Goal: Task Accomplishment & Management: Use online tool/utility

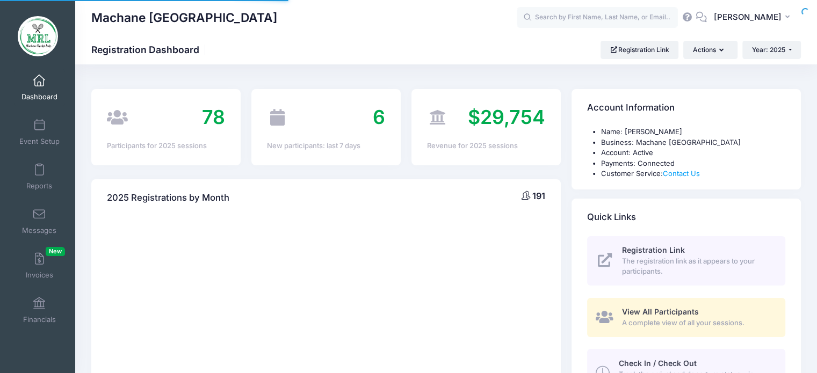
select select
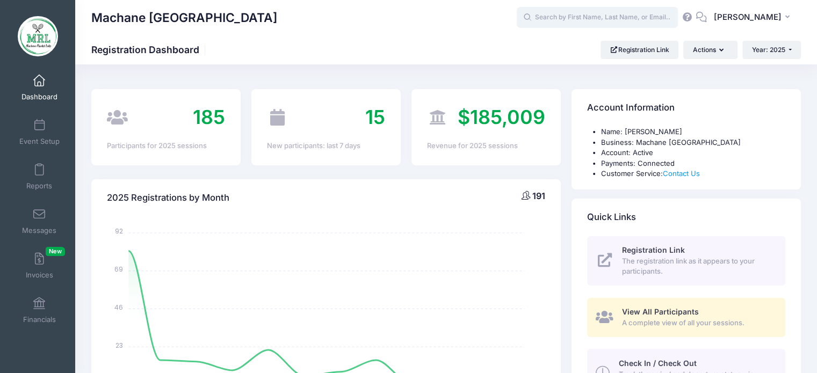
click at [604, 15] on input "text" at bounding box center [597, 17] width 161 height 21
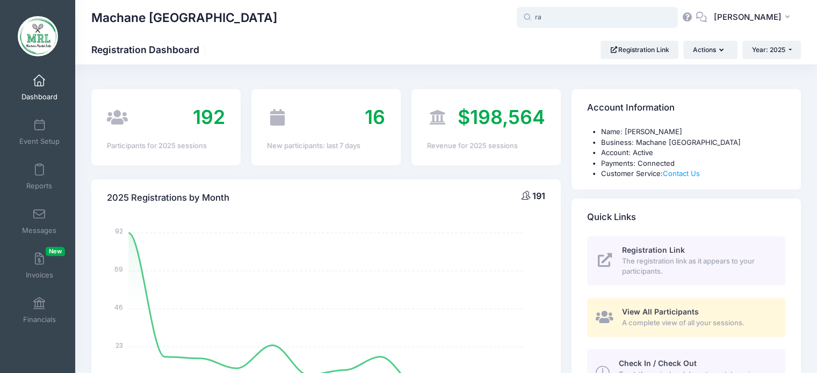
type input "r"
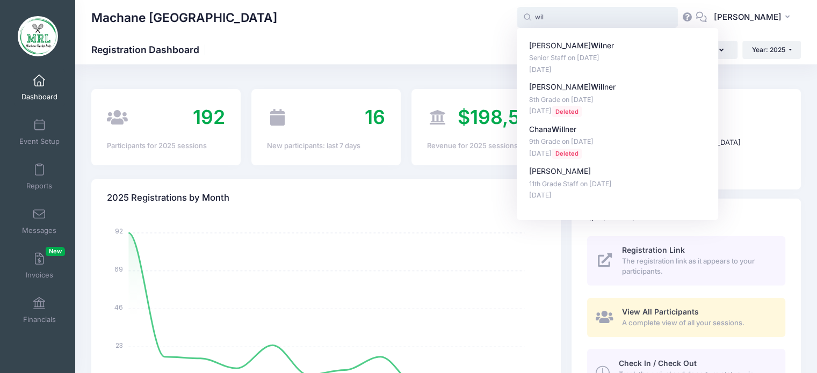
type input "wil"
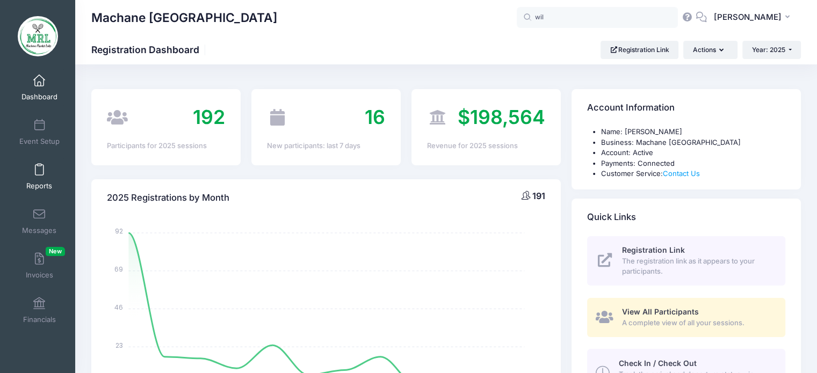
click at [41, 161] on link "Reports" at bounding box center [39, 177] width 51 height 38
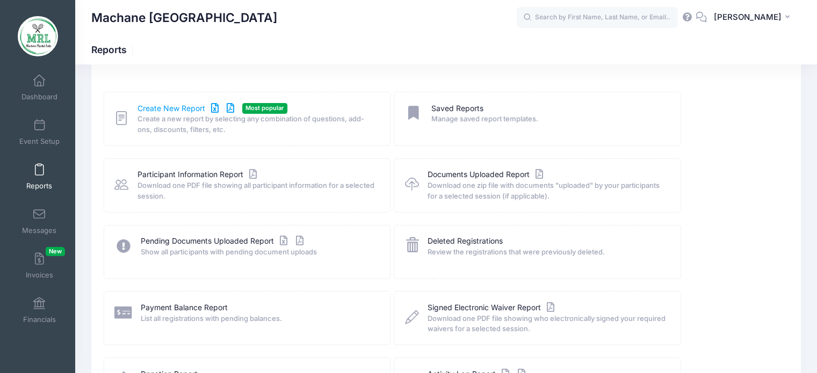
click at [173, 107] on link "Create New Report" at bounding box center [188, 108] width 100 height 11
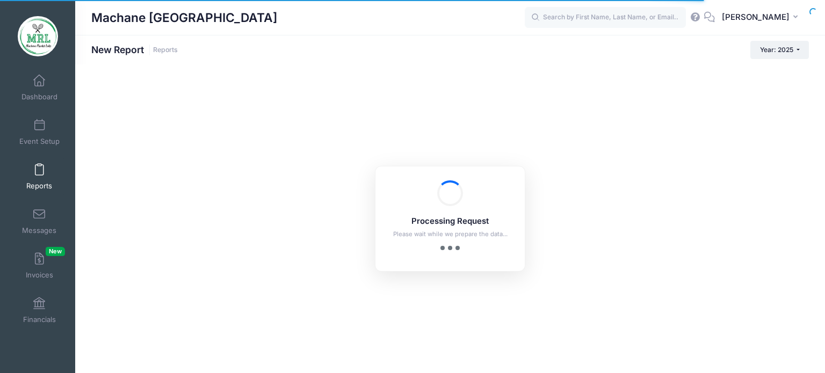
checkbox input "true"
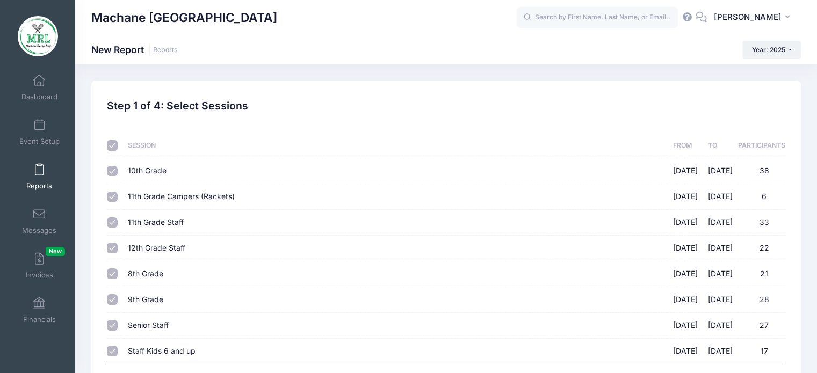
click at [114, 141] on input "checkbox" at bounding box center [112, 145] width 11 height 11
checkbox input "false"
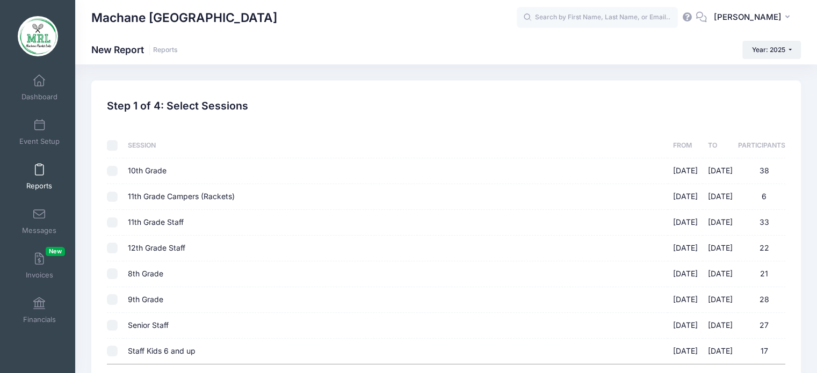
checkbox input "false"
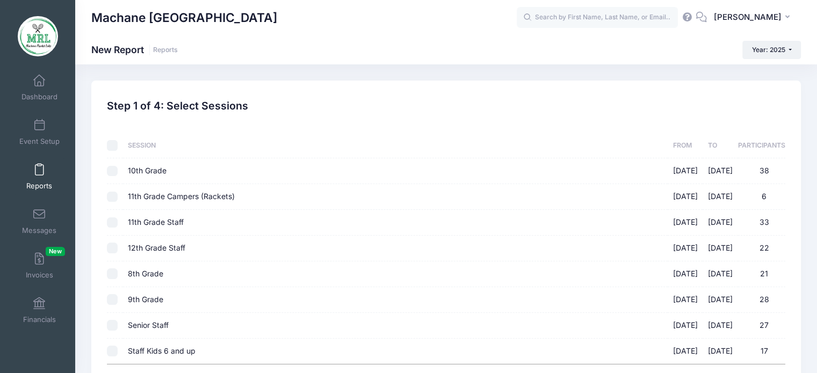
click at [114, 198] on input "11th Grade Campers (Rackets) 08/14/2025 - 08/28/2025 6" at bounding box center [112, 197] width 11 height 11
checkbox input "true"
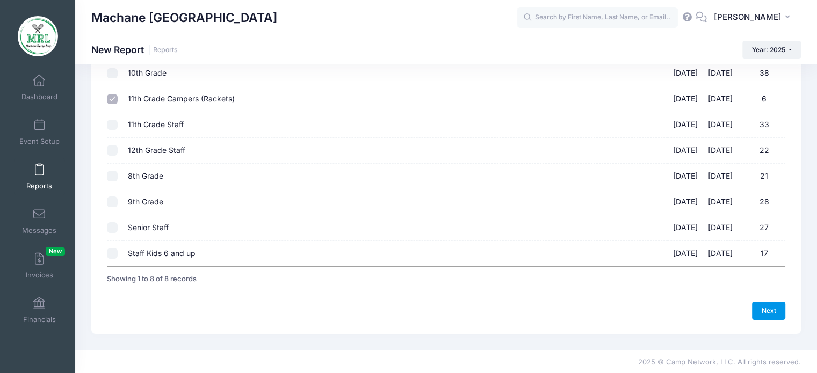
click at [774, 308] on link "Next" at bounding box center [768, 311] width 33 height 18
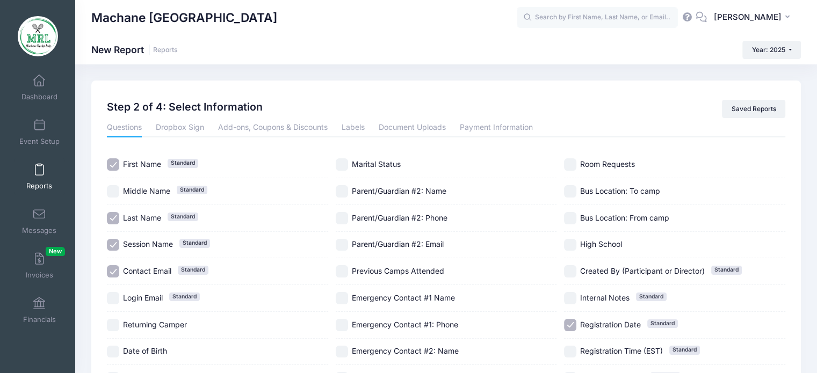
click at [114, 239] on input "Session Name Standard" at bounding box center [113, 245] width 12 height 12
checkbox input "false"
click at [114, 265] on input "Contact Email Standard" at bounding box center [113, 271] width 12 height 12
checkbox input "false"
click at [573, 325] on input "Registration Date Standard" at bounding box center [570, 325] width 12 height 12
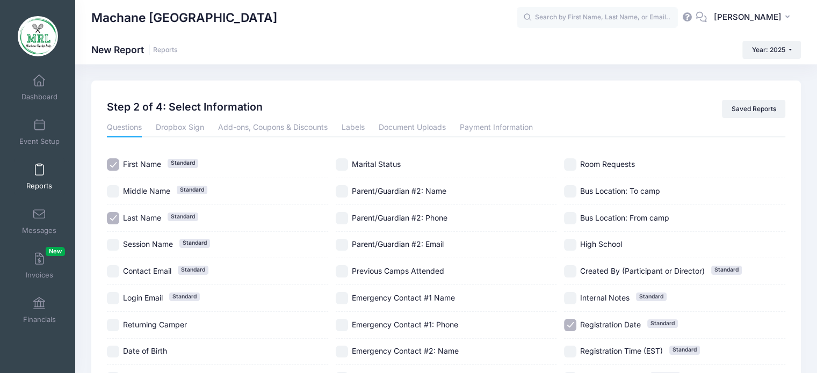
checkbox input "false"
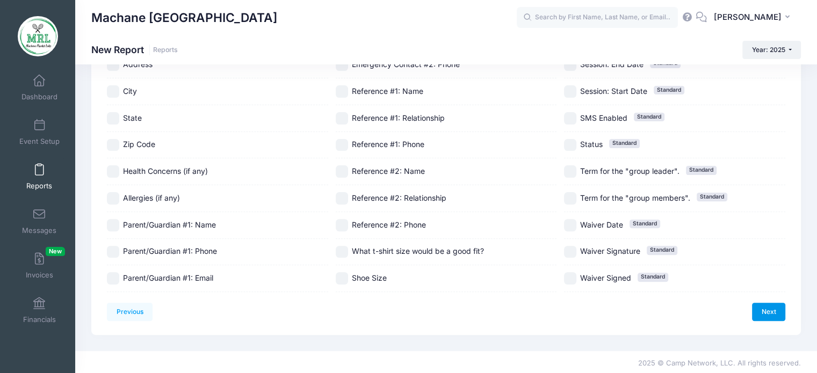
click at [772, 305] on link "Next" at bounding box center [768, 312] width 33 height 18
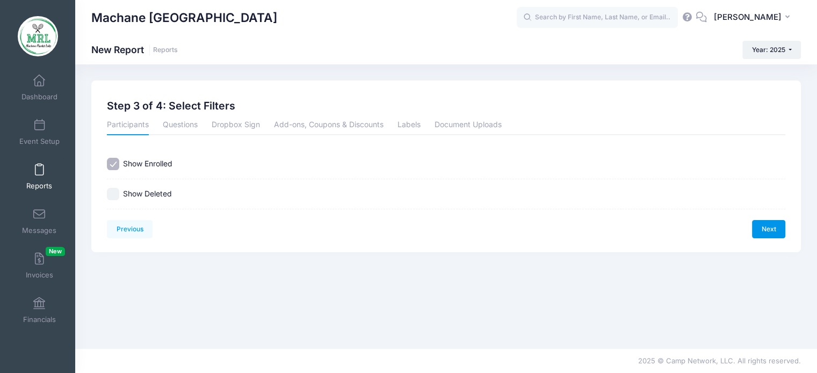
scroll to position [0, 0]
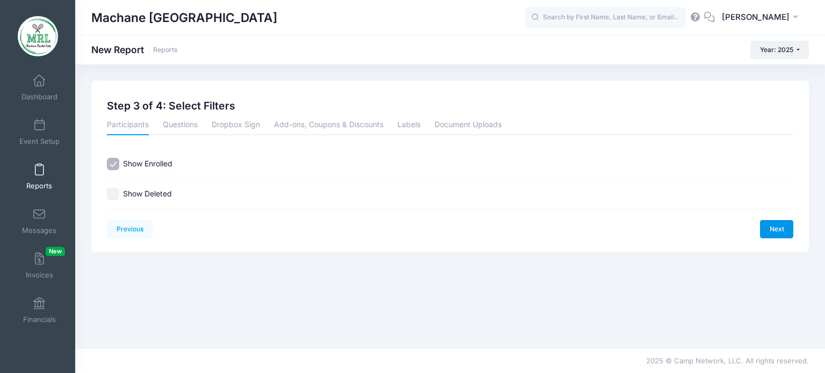
click at [768, 224] on link "Next" at bounding box center [776, 229] width 33 height 18
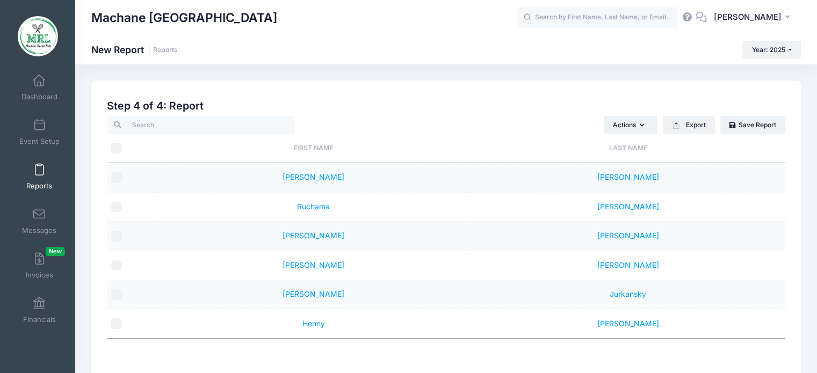
drag, startPoint x: 294, startPoint y: 171, endPoint x: 664, endPoint y: 351, distance: 410.4
click at [664, 351] on div "First Name Last Name Leah Retter Ruchama Margaretten Gitty Rieder Miriam Markow…" at bounding box center [446, 290] width 679 height 255
copy table "First Name Last Name"
click at [403, 217] on td "Ruchama" at bounding box center [313, 207] width 314 height 29
click at [39, 90] on link "Dashboard" at bounding box center [39, 88] width 51 height 38
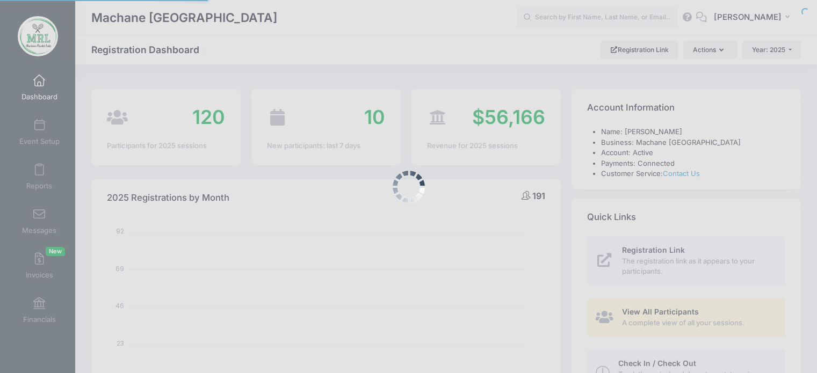
select select
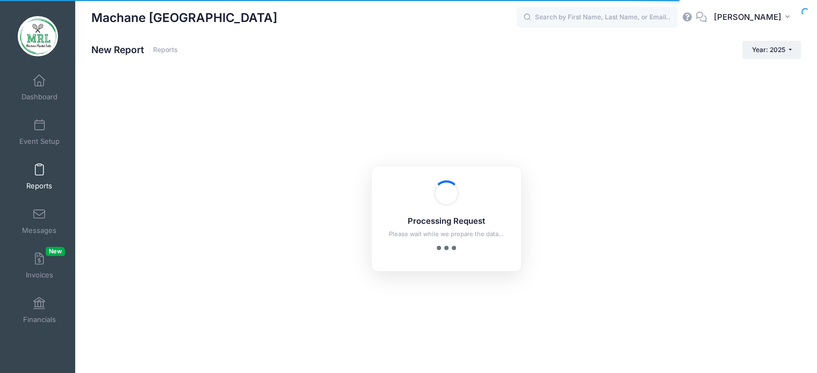
click at [373, 133] on div "Processing Request Please wait while we prepare the data... Processing Request …" at bounding box center [446, 218] width 742 height 309
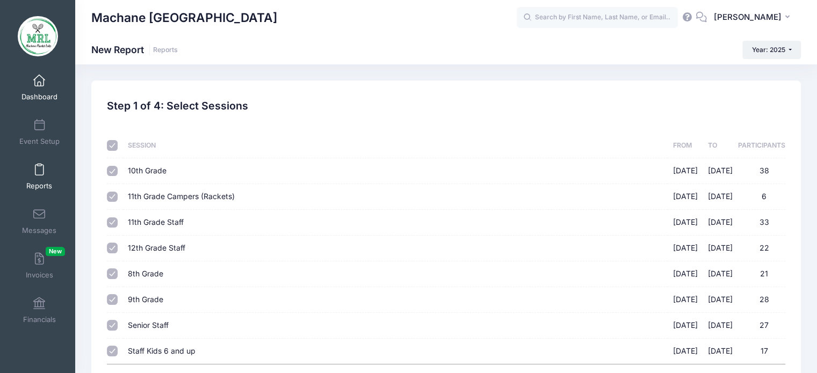
click at [34, 100] on span "Dashboard" at bounding box center [39, 96] width 36 height 9
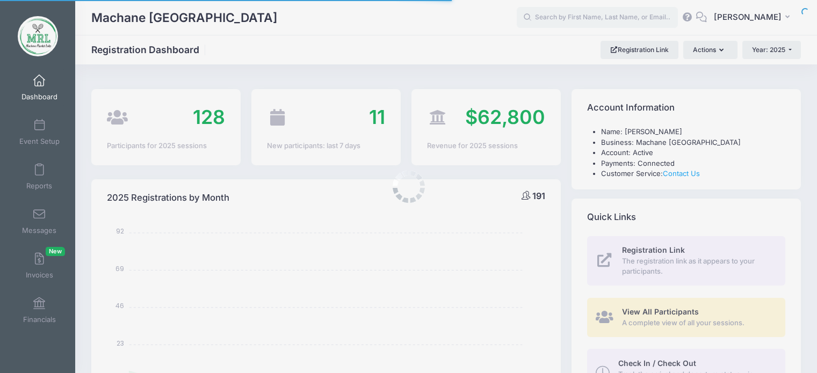
select select
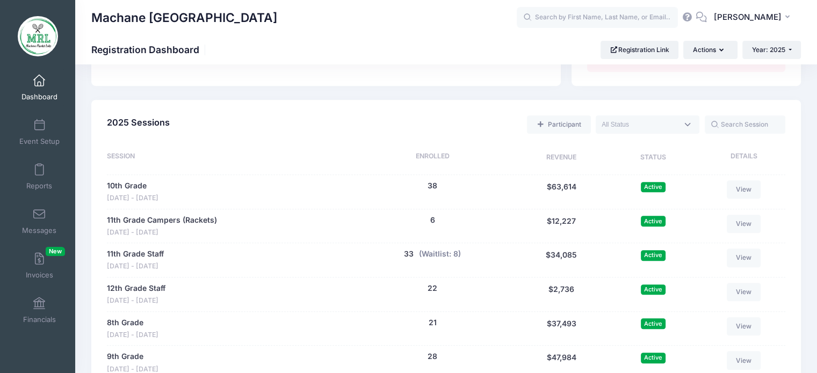
scroll to position [442, 0]
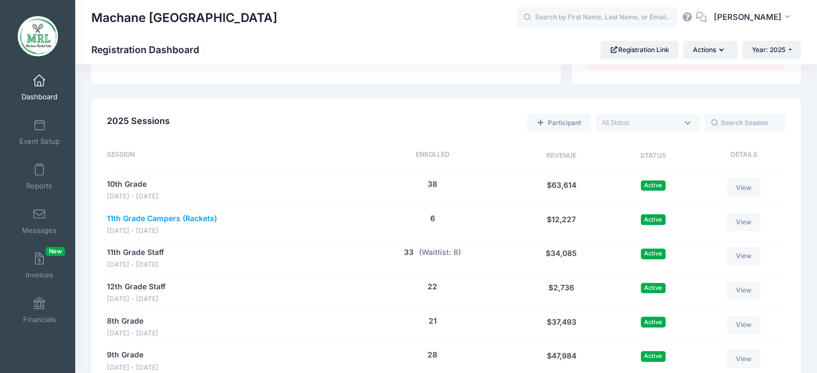
click at [140, 220] on link "11th Grade Campers (Rackets)" at bounding box center [162, 218] width 110 height 11
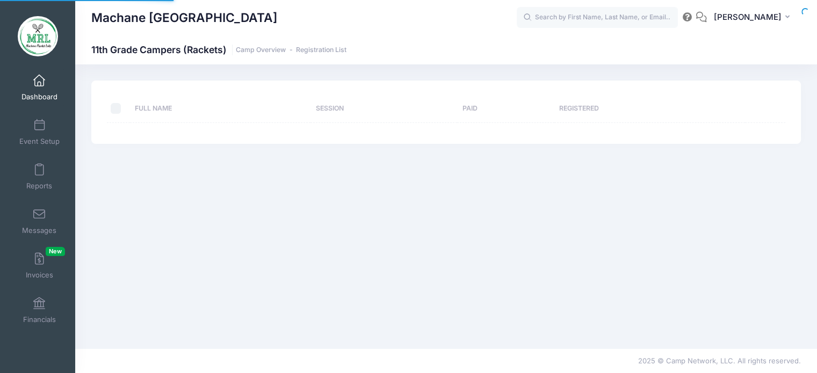
select select "10"
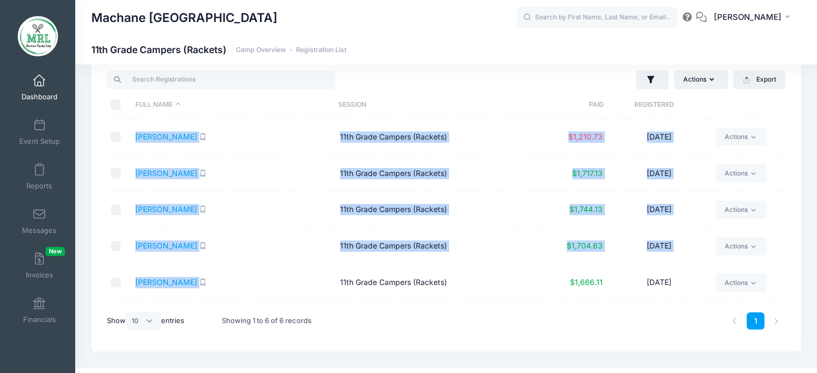
scroll to position [32, 0]
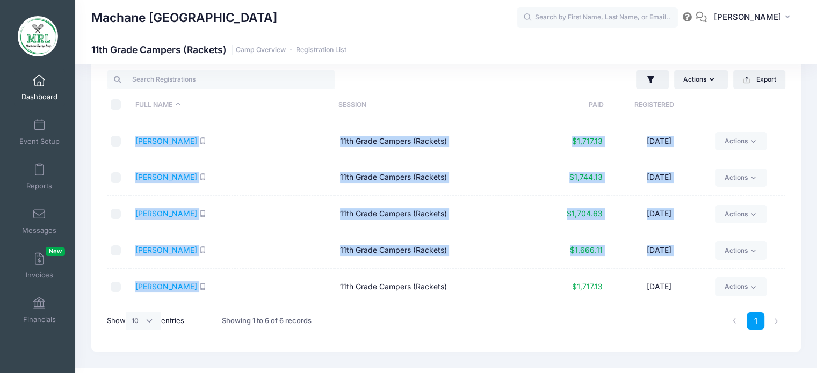
drag, startPoint x: 122, startPoint y: 125, endPoint x: 213, endPoint y: 295, distance: 193.2
click at [213, 295] on tbody "Jurkansky, Leah 11th Grade Campers (Rackets) $1,210.73 01/05/2025 Actions Email…" at bounding box center [446, 196] width 679 height 218
copy tbody "Jurkansky, Leah 11th Grade Campers (Rackets) $1,210.73 01/05/2025 Actions Email…"
click at [283, 201] on td "Oelbaum, Henny" at bounding box center [232, 214] width 205 height 37
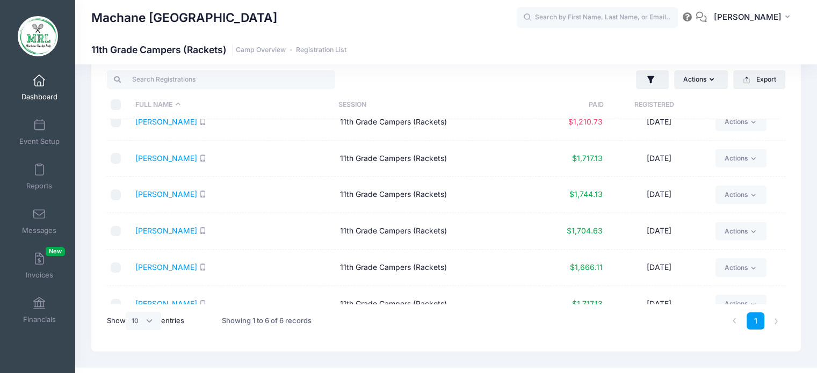
scroll to position [0, 0]
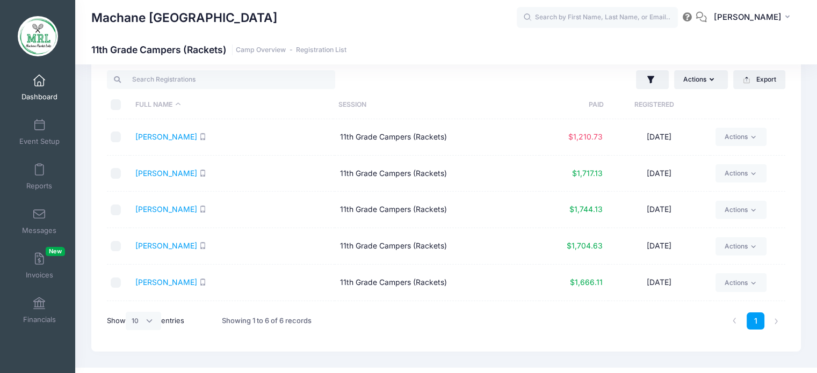
click at [39, 81] on span at bounding box center [39, 81] width 0 height 12
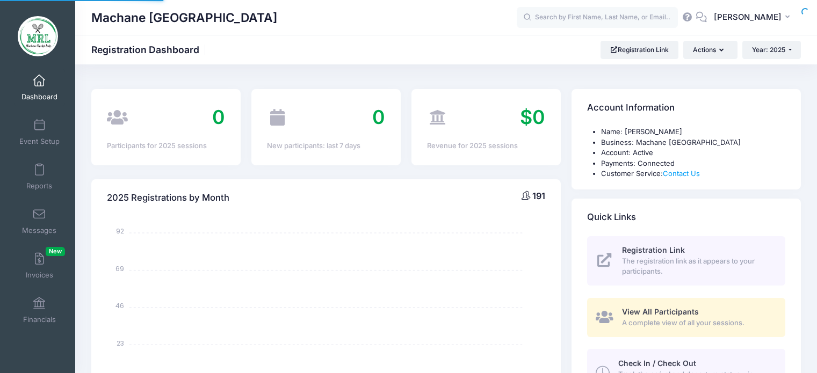
select select
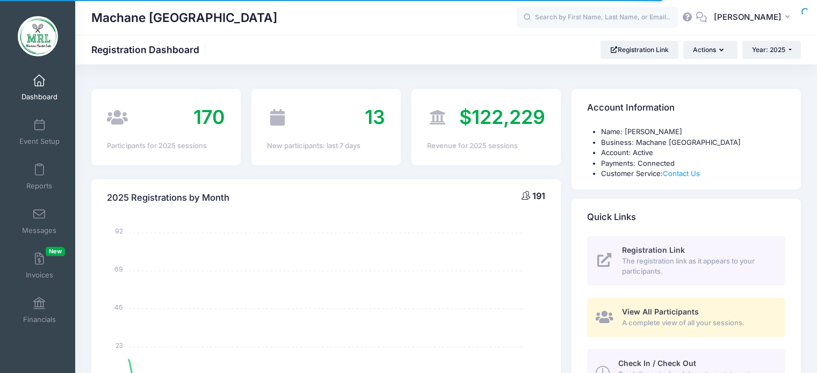
select select
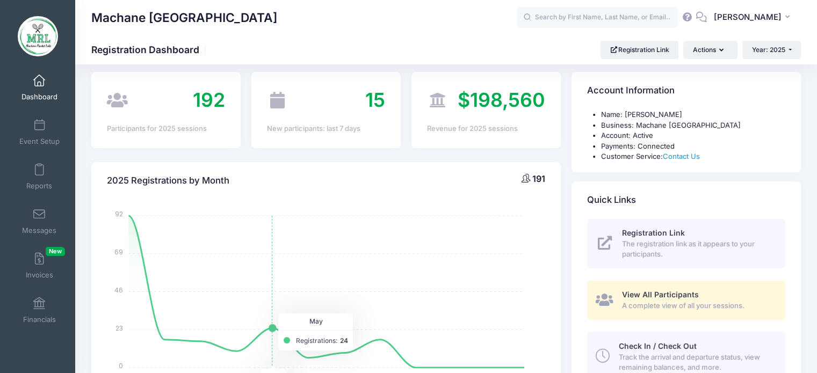
scroll to position [18, 0]
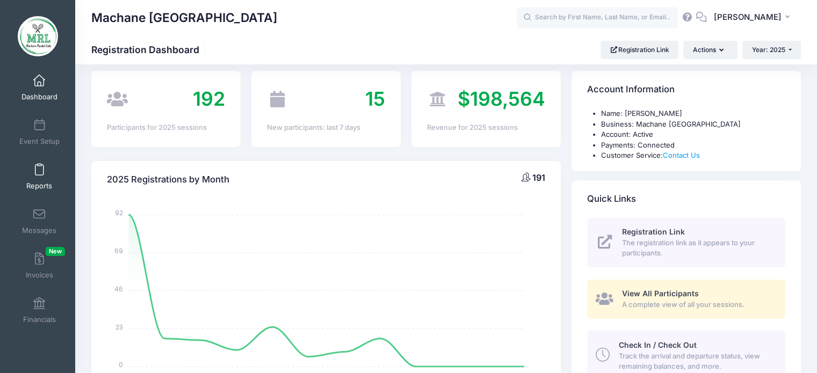
click at [52, 171] on link "Reports" at bounding box center [39, 177] width 51 height 38
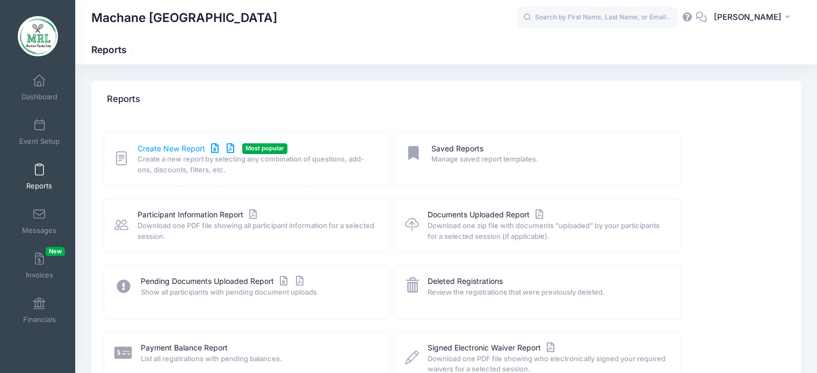
click at [173, 146] on link "Create New Report" at bounding box center [188, 148] width 100 height 11
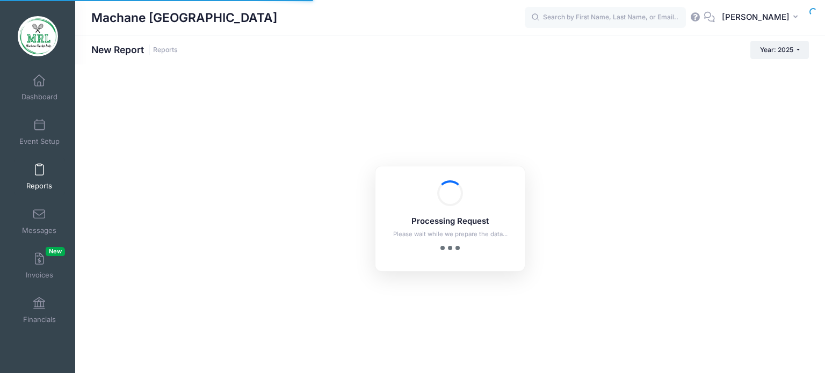
checkbox input "true"
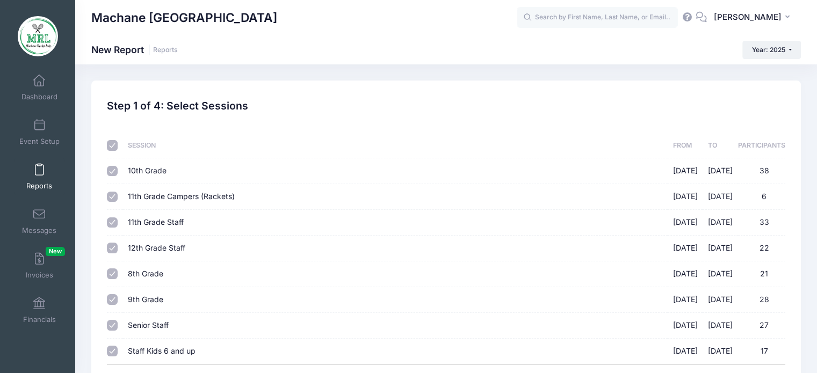
click at [110, 141] on input "checkbox" at bounding box center [112, 145] width 11 height 11
checkbox input "false"
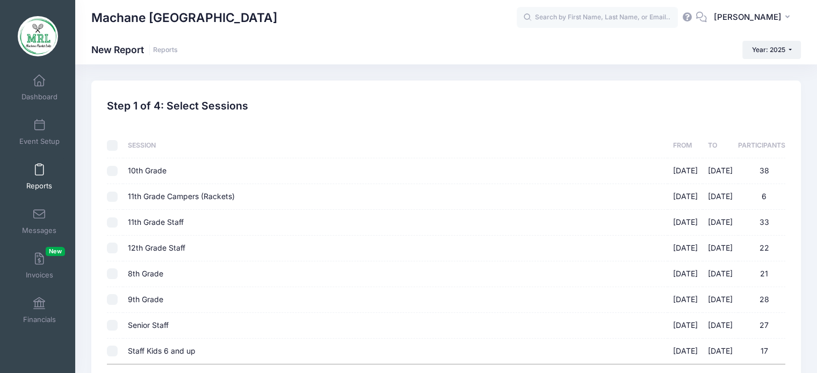
checkbox input "false"
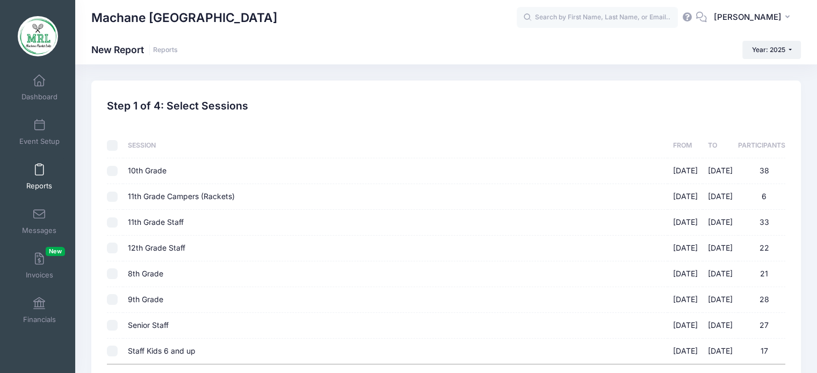
click at [116, 148] on input "checkbox" at bounding box center [112, 145] width 11 height 11
checkbox input "true"
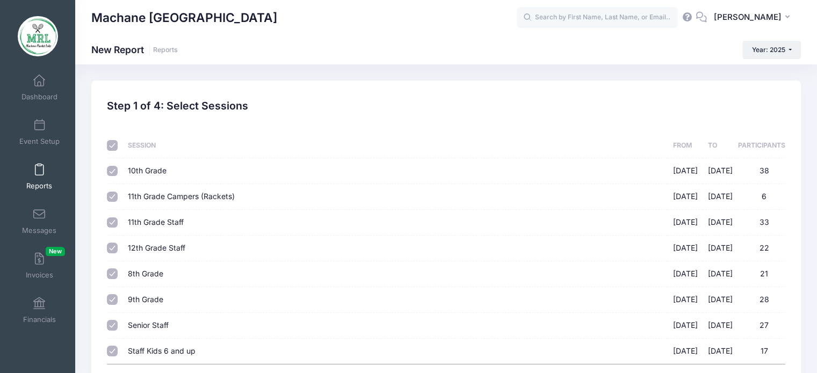
checkbox input "true"
click at [113, 350] on input "Staff Kids 6 and up 08/14/2025 - 08/28/2025 17" at bounding box center [112, 351] width 11 height 11
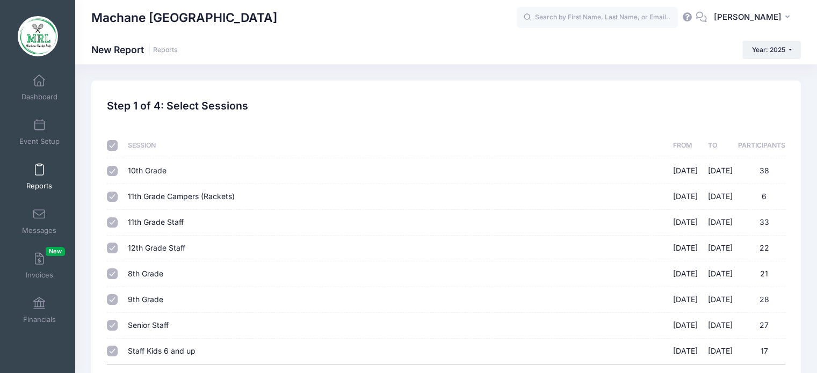
checkbox input "false"
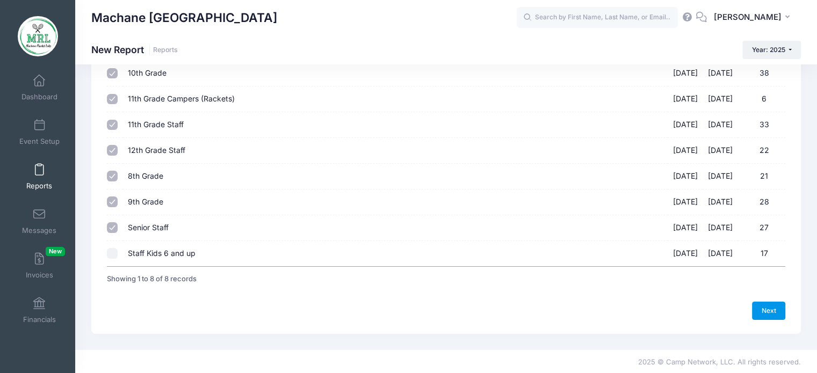
click at [771, 313] on link "Next" at bounding box center [768, 311] width 33 height 18
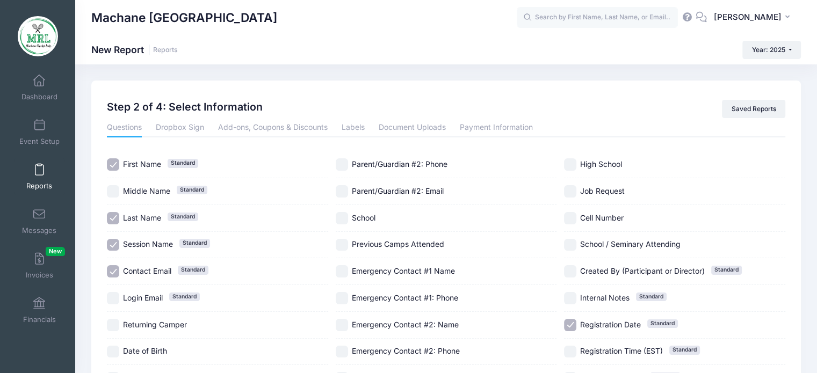
click at [571, 319] on input "Registration Date Standard" at bounding box center [570, 325] width 12 height 12
checkbox input "false"
click at [112, 264] on div "Contact Email Standard" at bounding box center [217, 271] width 221 height 27
checkbox input "false"
click at [111, 236] on div "Session Name Standard" at bounding box center [217, 245] width 221 height 27
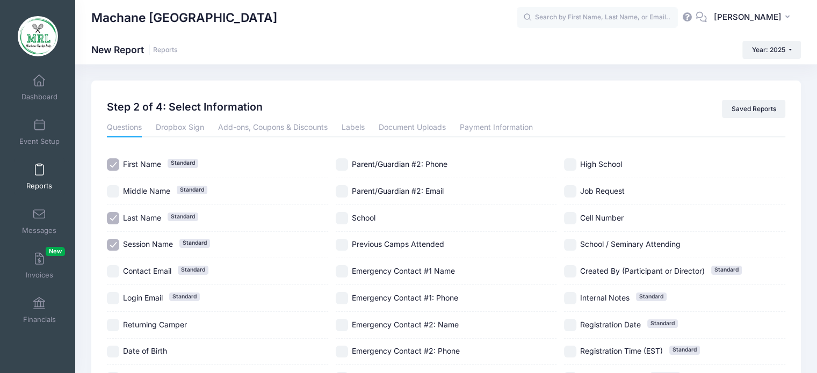
checkbox input "false"
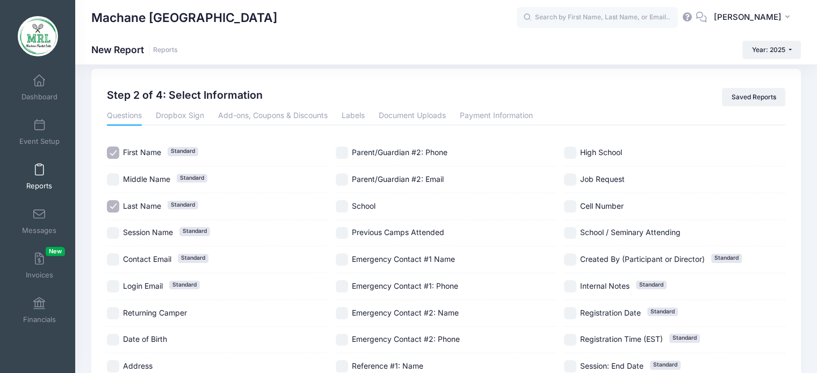
scroll to position [11, 0]
click at [39, 176] on span at bounding box center [39, 170] width 0 height 12
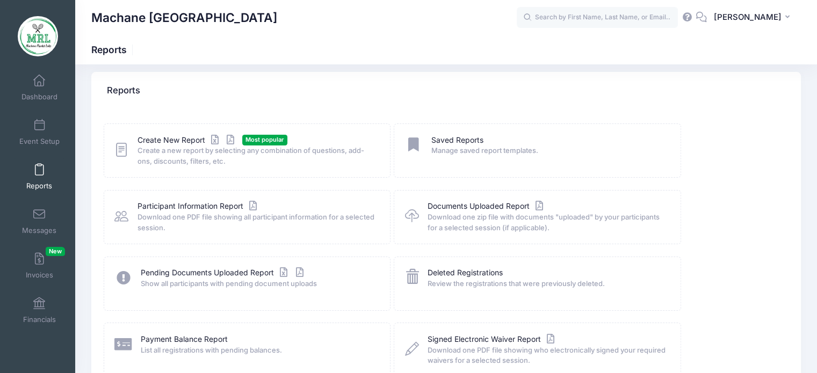
scroll to position [8, 0]
click at [180, 136] on link "Create New Report" at bounding box center [188, 141] width 100 height 11
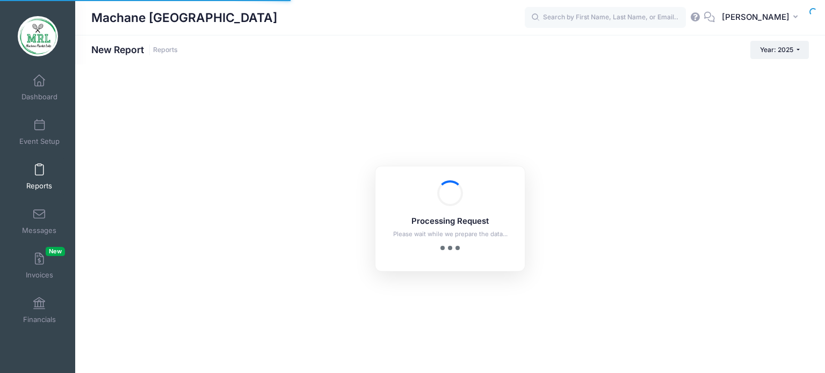
checkbox input "true"
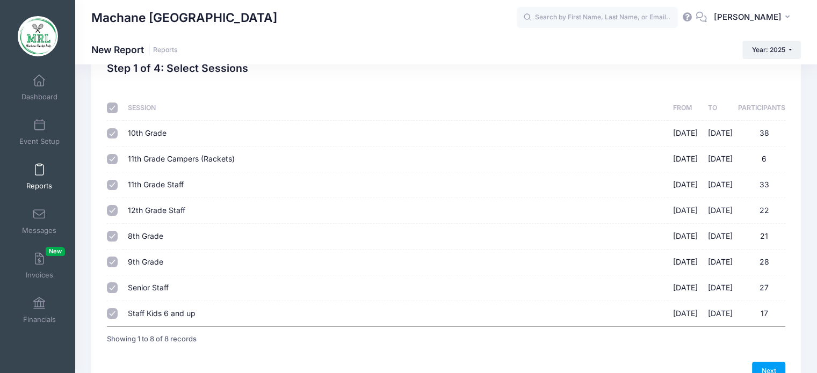
scroll to position [38, 0]
click at [769, 363] on link "Next" at bounding box center [768, 371] width 33 height 18
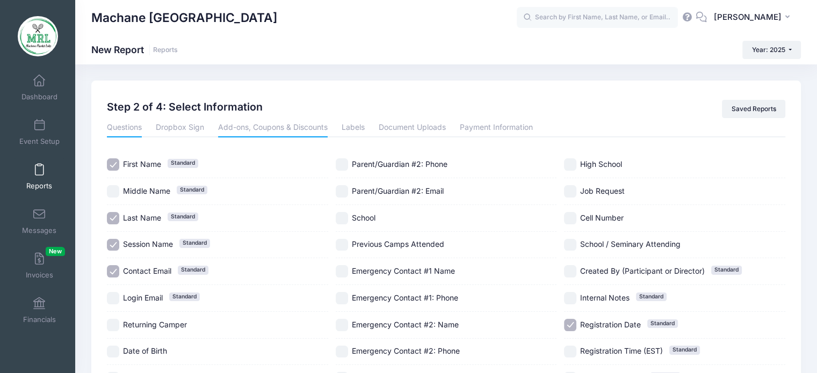
click at [269, 124] on link "Add-ons, Coupons & Discounts" at bounding box center [273, 127] width 110 height 19
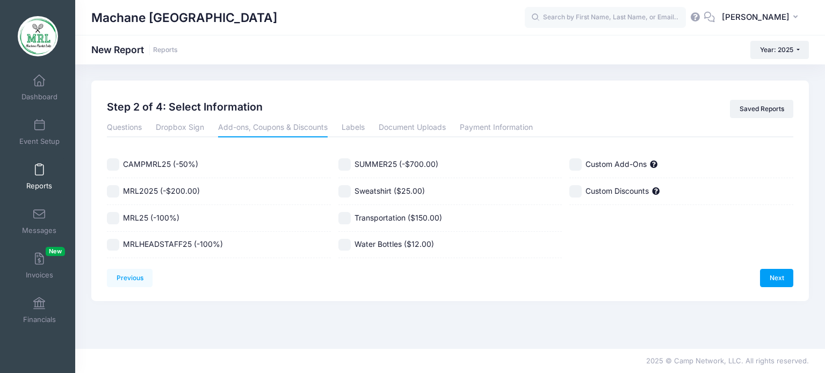
click at [344, 241] on input "Water Bottles ($12.00)" at bounding box center [344, 245] width 12 height 12
checkbox input "true"
click at [782, 275] on link "Next" at bounding box center [776, 278] width 33 height 18
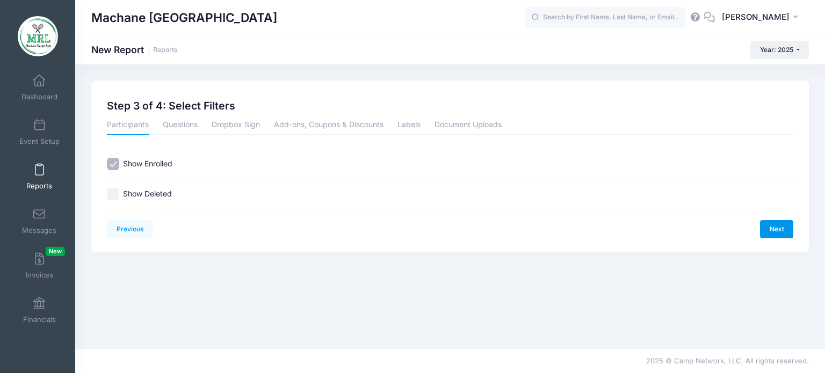
click at [767, 233] on link "Next" at bounding box center [776, 229] width 33 height 18
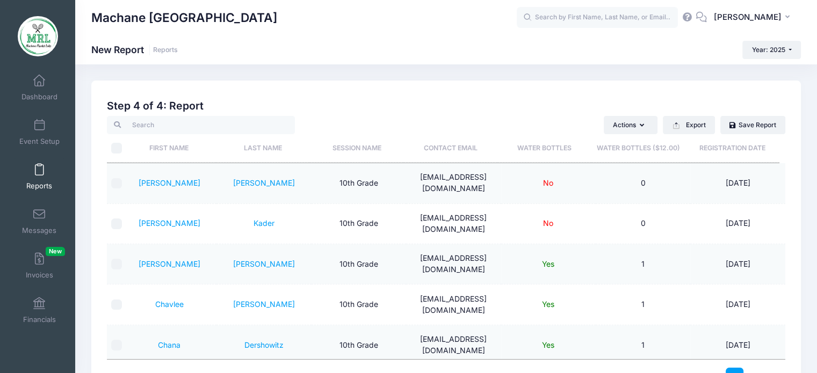
click at [553, 151] on th "Water Bottles" at bounding box center [545, 148] width 94 height 28
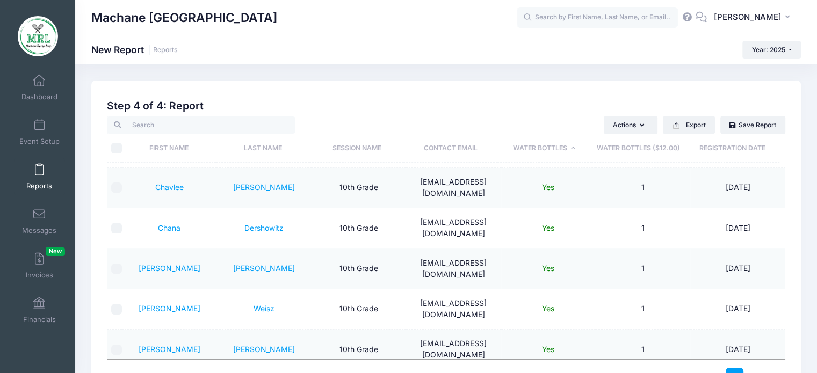
scroll to position [92, 0]
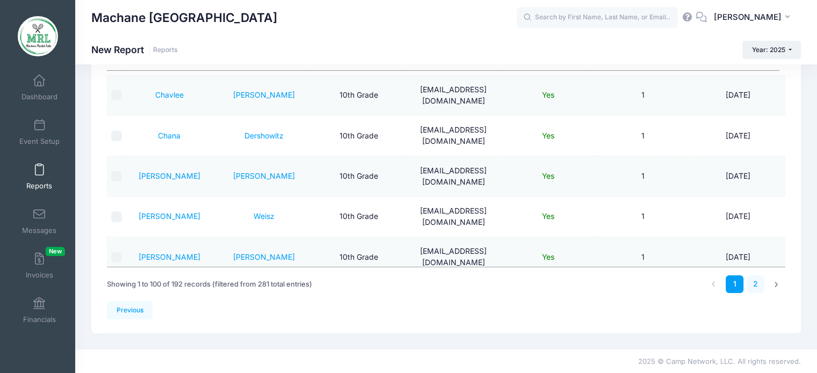
click at [756, 283] on link "2" at bounding box center [756, 285] width 18 height 18
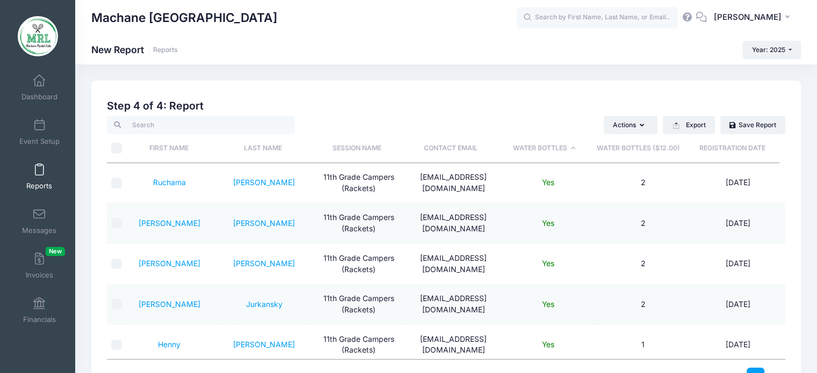
scroll to position [0, 0]
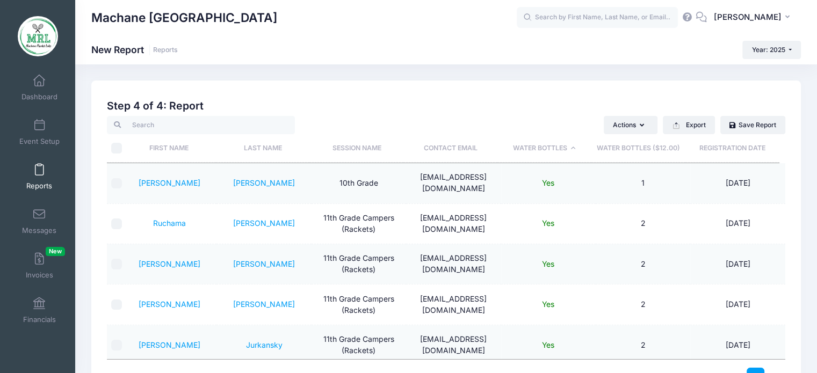
click at [544, 149] on th "Water Bottles" at bounding box center [545, 148] width 94 height 28
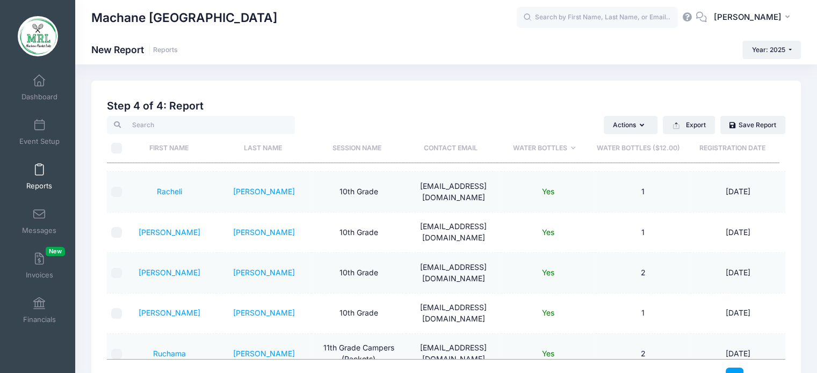
scroll to position [732, 0]
click at [618, 150] on th "Water Bottles ($12.00)" at bounding box center [639, 148] width 94 height 28
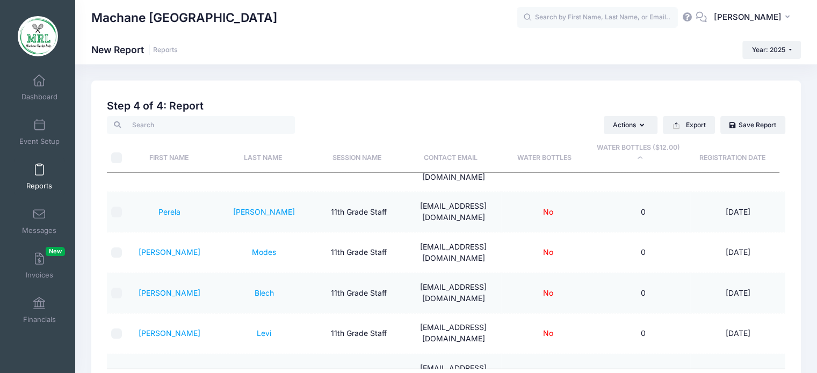
scroll to position [0, 0]
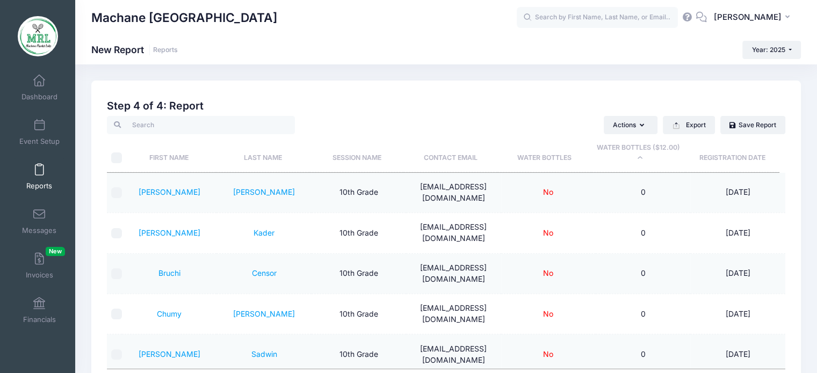
click at [618, 150] on th "Water Bottles ($12.00)" at bounding box center [639, 153] width 94 height 38
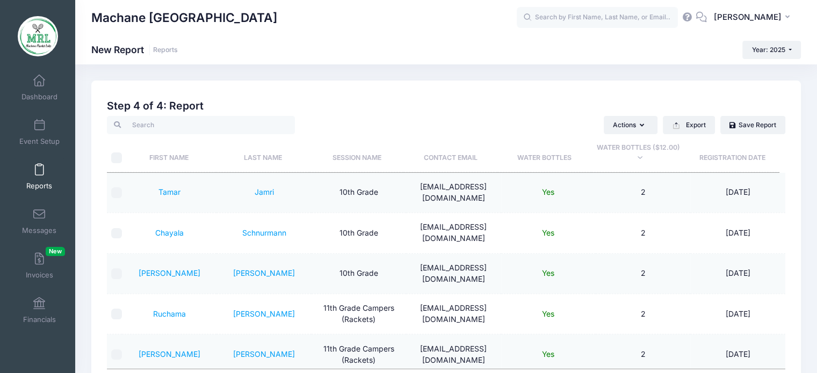
click at [253, 164] on th "Last Name" at bounding box center [263, 153] width 94 height 38
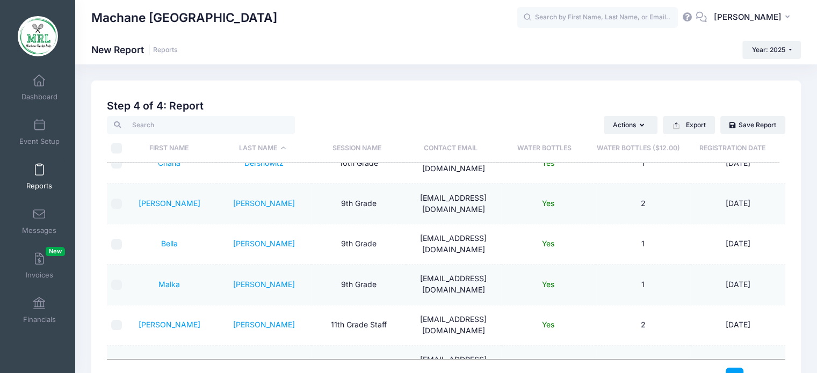
scroll to position [866, 0]
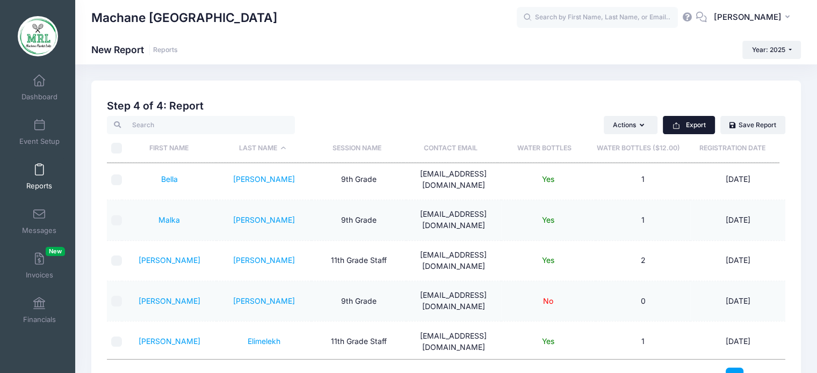
click at [703, 125] on button "Export" at bounding box center [689, 125] width 52 height 18
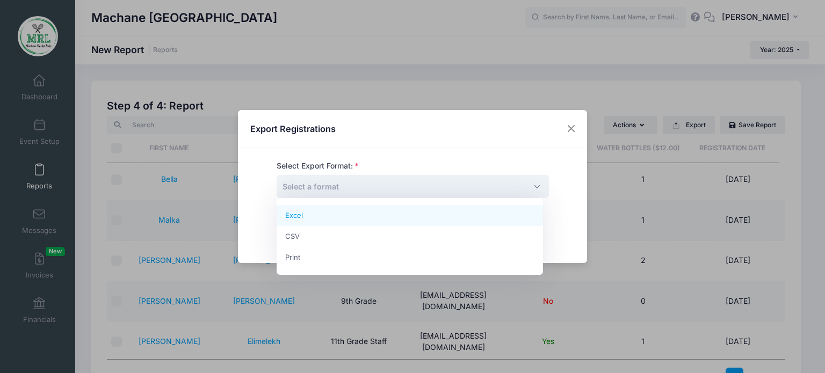
click at [410, 190] on span "Select a format" at bounding box center [413, 186] width 272 height 23
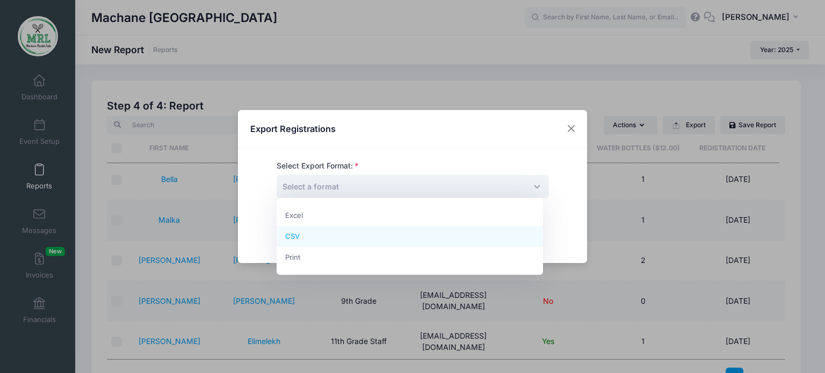
select select "csv"
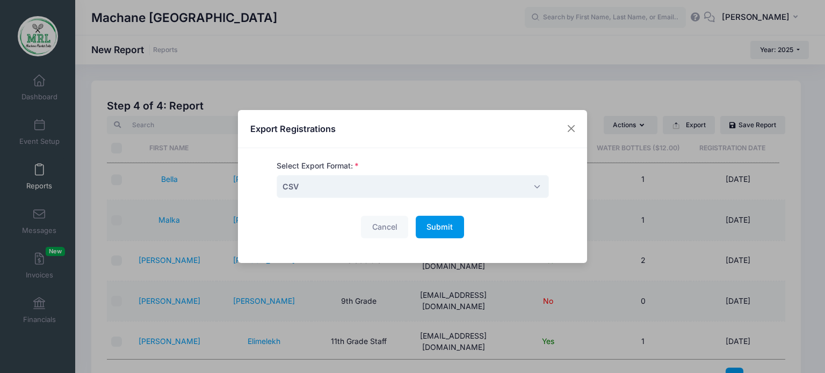
click at [432, 231] on span "Submit" at bounding box center [440, 226] width 26 height 9
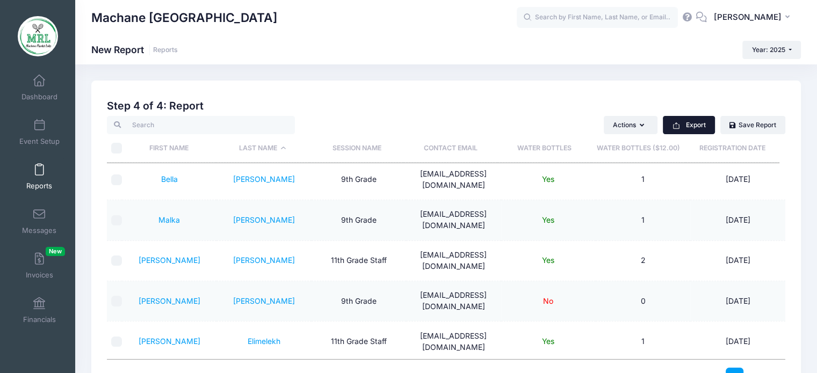
scroll to position [38, 0]
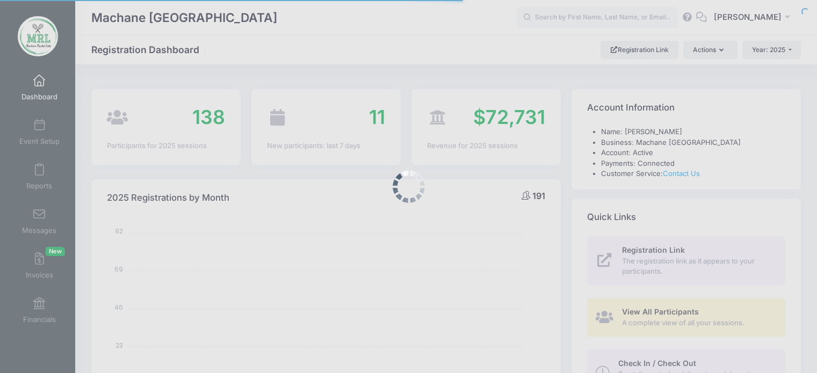
select select
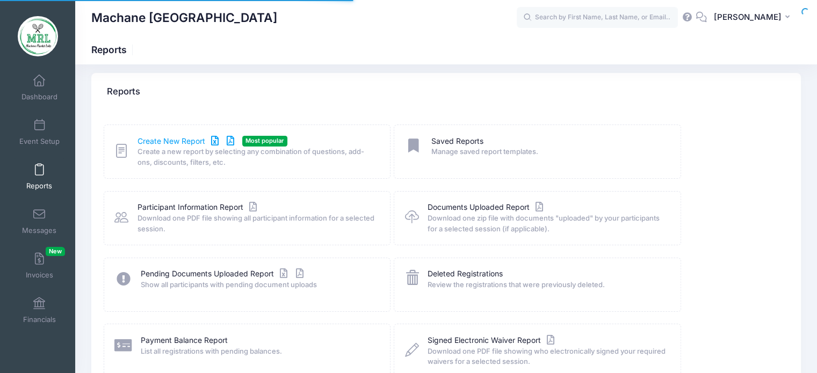
click at [149, 143] on link "Create New Report" at bounding box center [188, 141] width 100 height 11
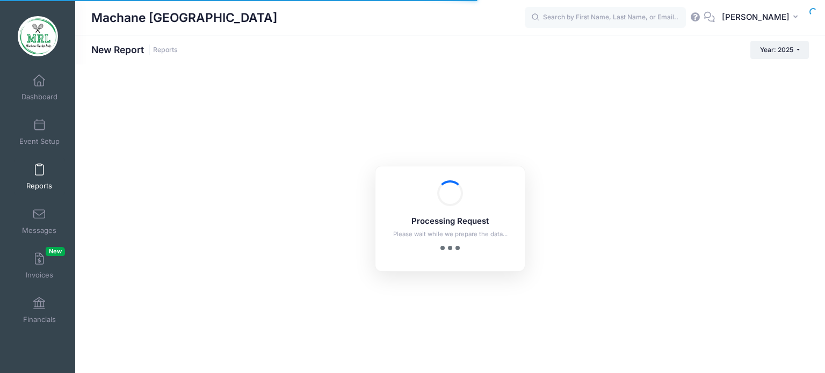
checkbox input "true"
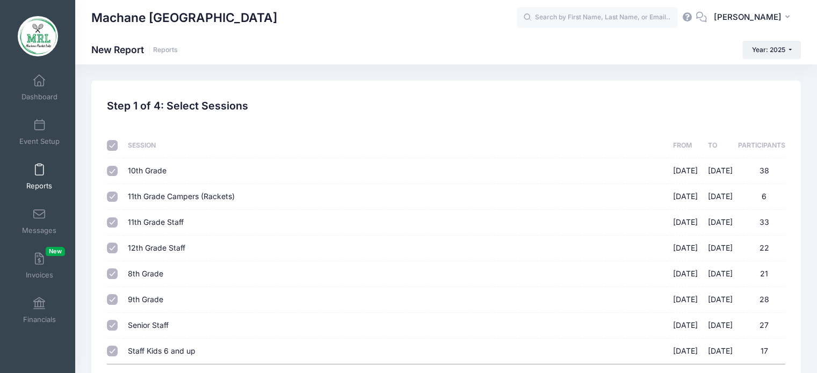
scroll to position [70, 0]
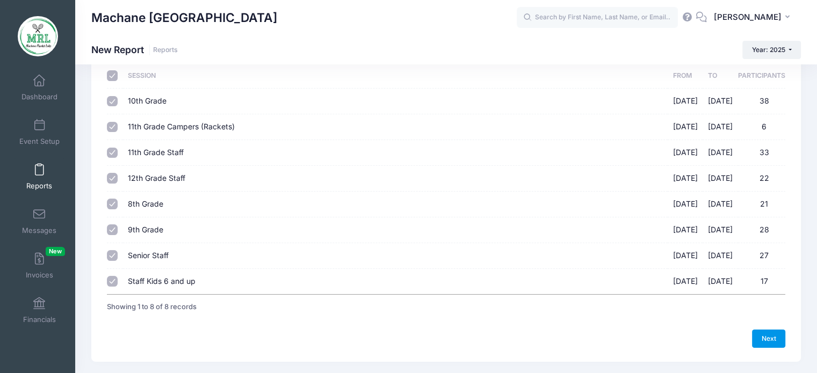
click at [766, 341] on link "Next" at bounding box center [768, 339] width 33 height 18
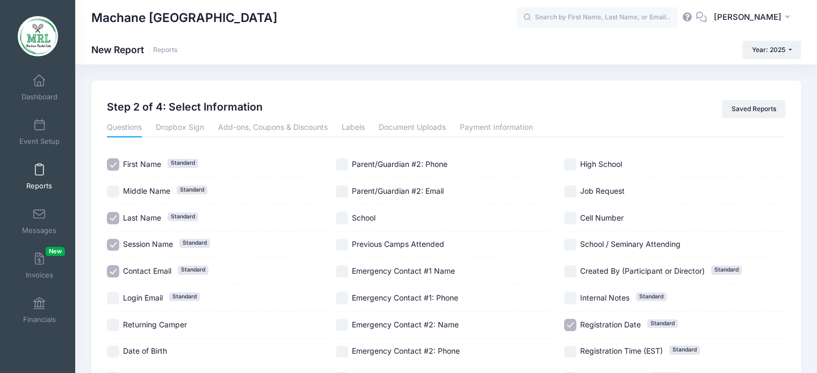
click at [146, 272] on span "Contact Email" at bounding box center [147, 270] width 48 height 9
checkbox input "false"
click at [586, 322] on span "Registration Date" at bounding box center [610, 324] width 61 height 9
checkbox input "false"
click at [299, 129] on link "Add-ons, Coupons & Discounts" at bounding box center [273, 127] width 110 height 19
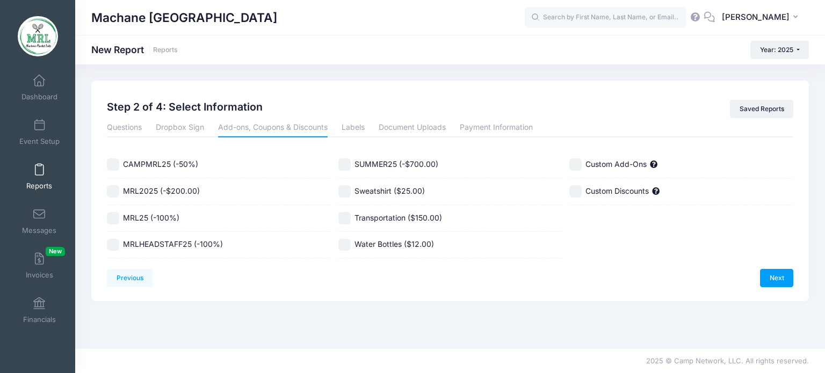
click at [350, 186] on label "Sweatshirt ($25.00)" at bounding box center [450, 191] width 224 height 12
checkbox input "true"
click at [133, 126] on link "Questions" at bounding box center [124, 127] width 35 height 19
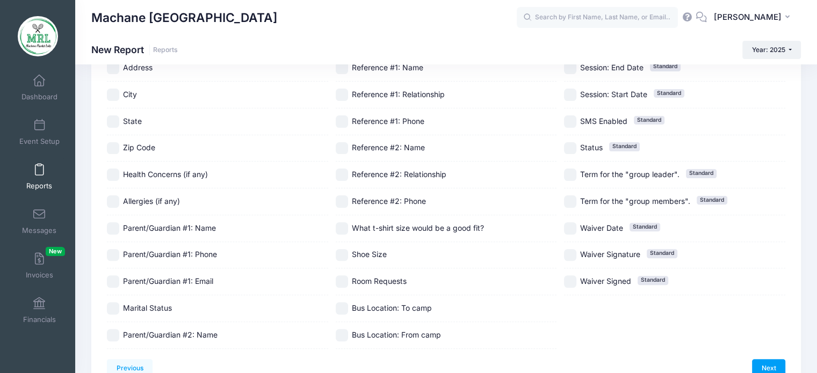
scroll to position [312, 0]
click at [363, 228] on span "What t-shirt size would be a good fit?" at bounding box center [418, 226] width 132 height 9
checkbox input "true"
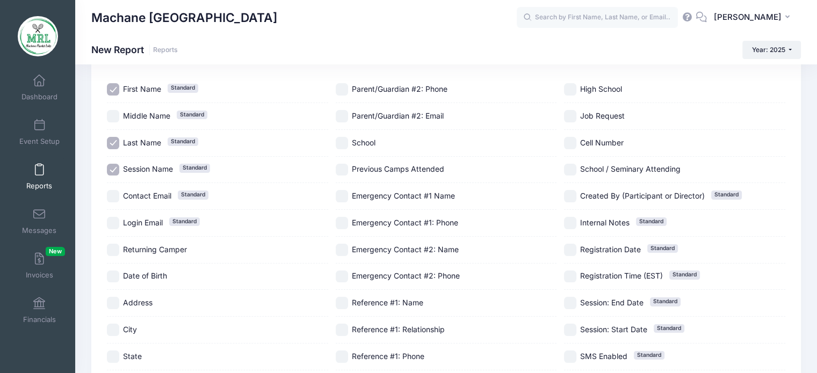
scroll to position [73, 0]
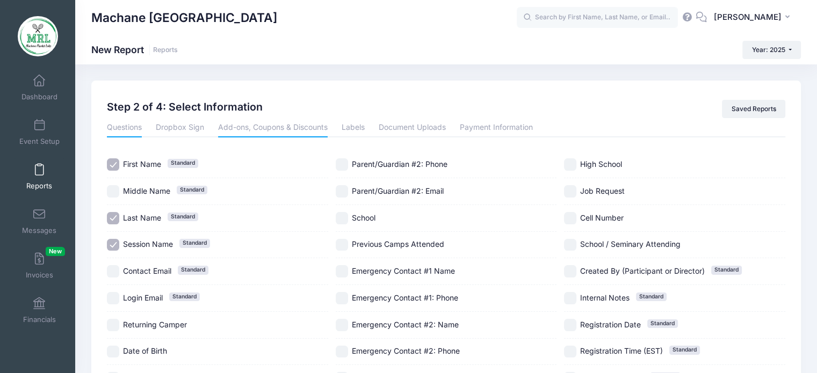
click at [258, 123] on link "Add-ons, Coupons & Discounts" at bounding box center [273, 127] width 110 height 19
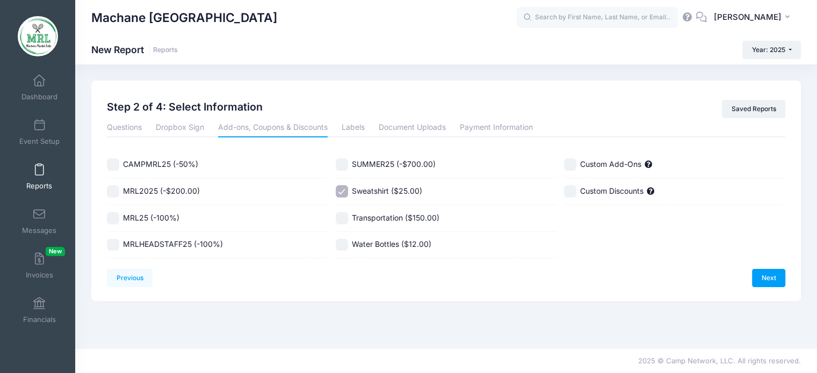
scroll to position [0, 0]
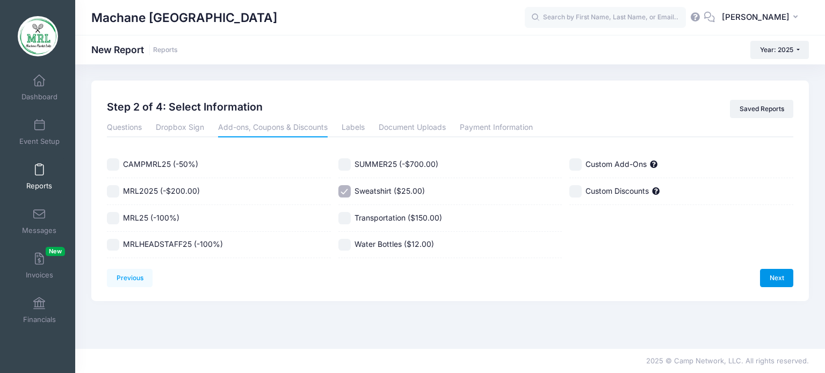
click at [780, 271] on link "Next" at bounding box center [776, 278] width 33 height 18
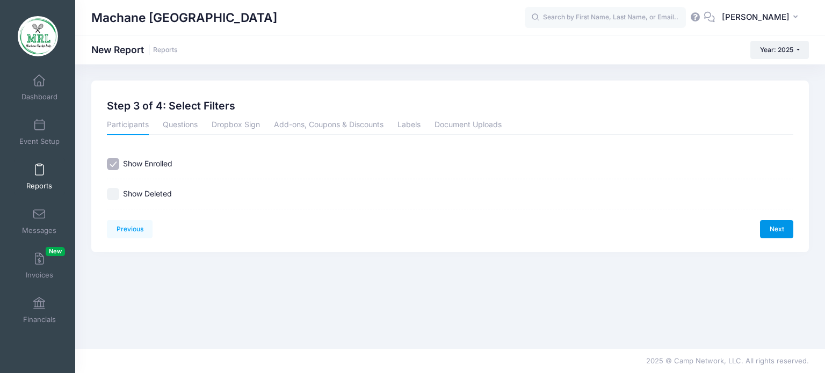
click at [774, 232] on link "Next" at bounding box center [776, 229] width 33 height 18
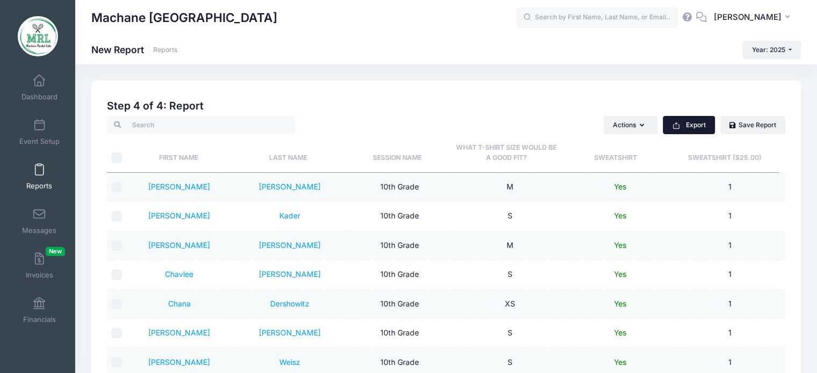
click at [679, 127] on icon "button" at bounding box center [676, 125] width 9 height 9
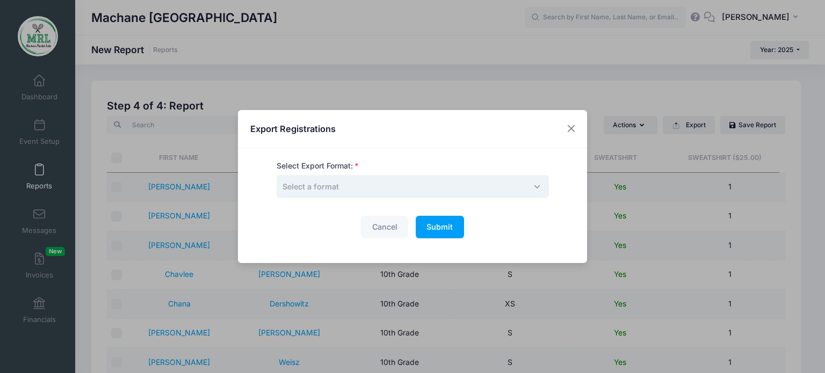
click at [481, 181] on span "Select a format" at bounding box center [413, 186] width 272 height 23
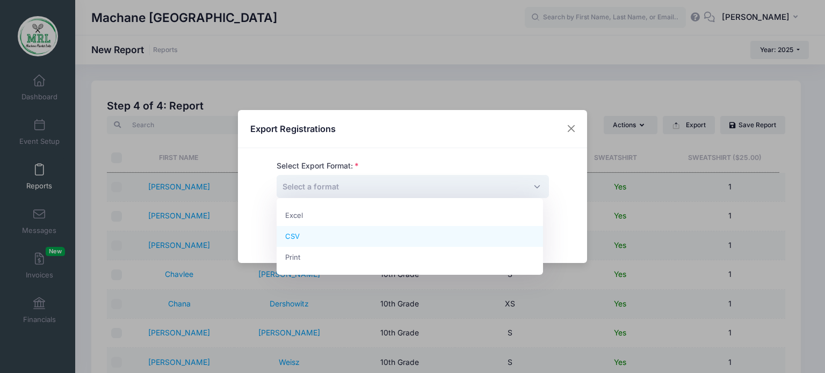
select select "csv"
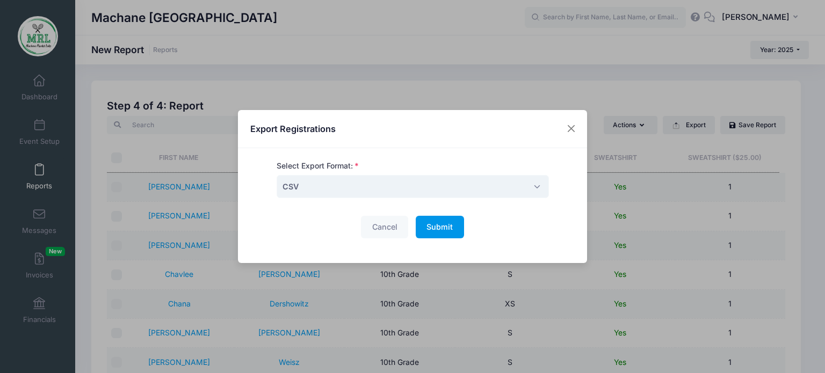
click at [431, 232] on button "Submit Please wait..." at bounding box center [440, 227] width 48 height 23
